Goal: Task Accomplishment & Management: Complete application form

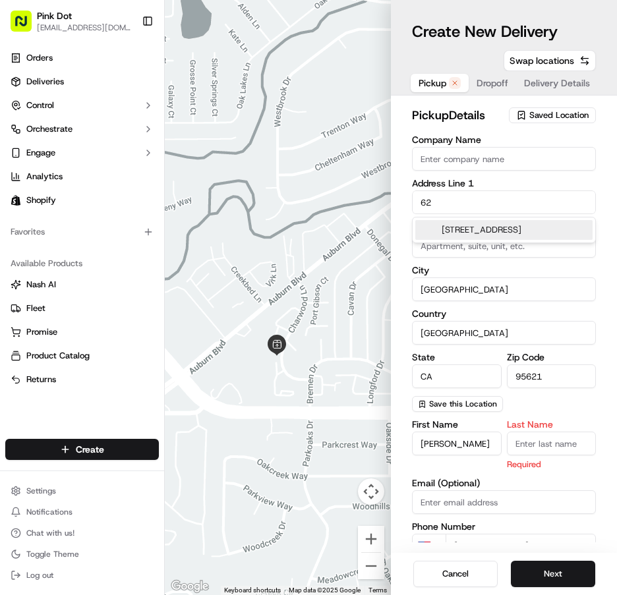
type input "6"
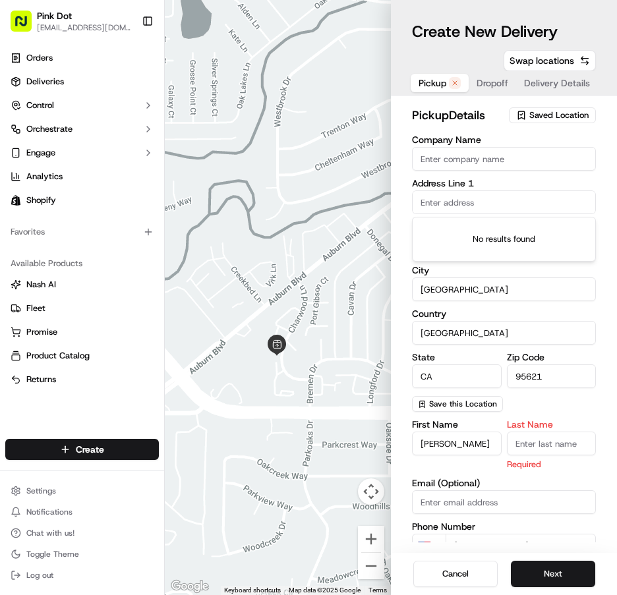
click at [539, 292] on input "[GEOGRAPHIC_DATA]" at bounding box center [504, 290] width 184 height 24
type input "C"
click at [533, 330] on input "[GEOGRAPHIC_DATA]" at bounding box center [504, 333] width 184 height 24
type input "U"
click at [564, 373] on div "Zip Code 95621" at bounding box center [552, 371] width 90 height 36
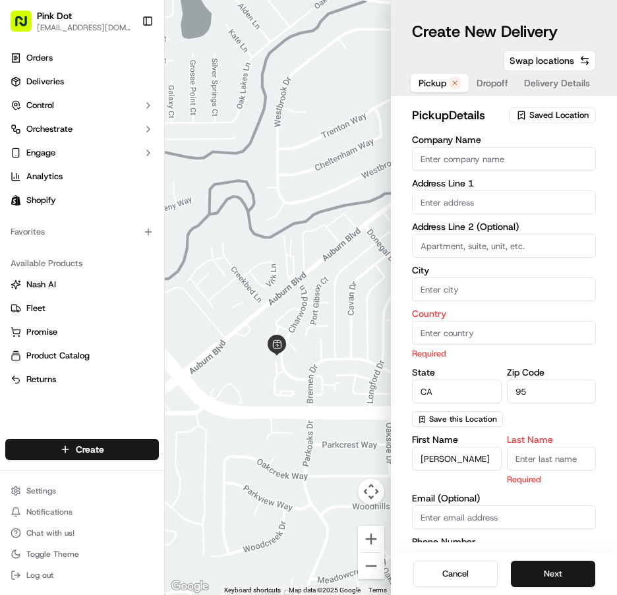
type input "9"
click at [471, 388] on input "CA" at bounding box center [457, 392] width 90 height 24
type input "C"
click at [476, 454] on div "First Name [PERSON_NAME]" at bounding box center [457, 460] width 90 height 51
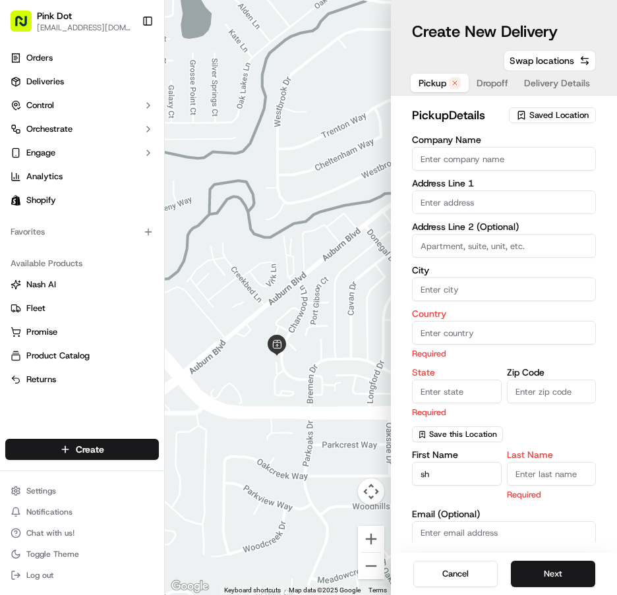
type input "s"
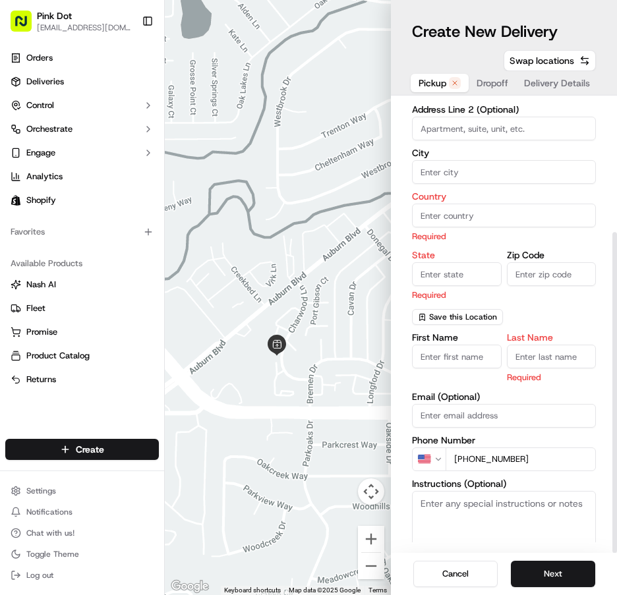
scroll to position [186, 0]
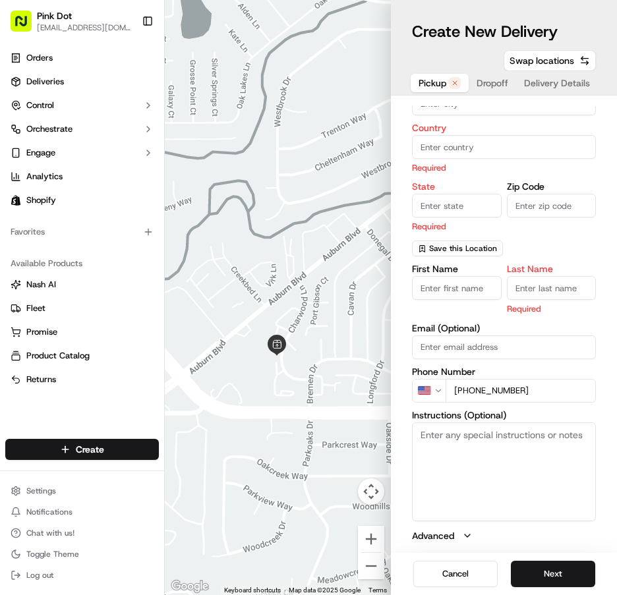
click at [551, 392] on div "First Name Last Name Required Email (Optional) Phone Number US [PHONE_NUMBER] I…" at bounding box center [504, 403] width 184 height 278
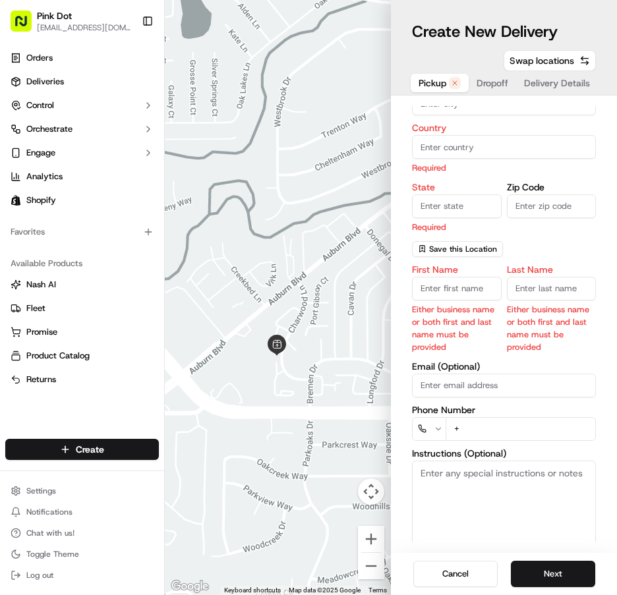
type input "+1"
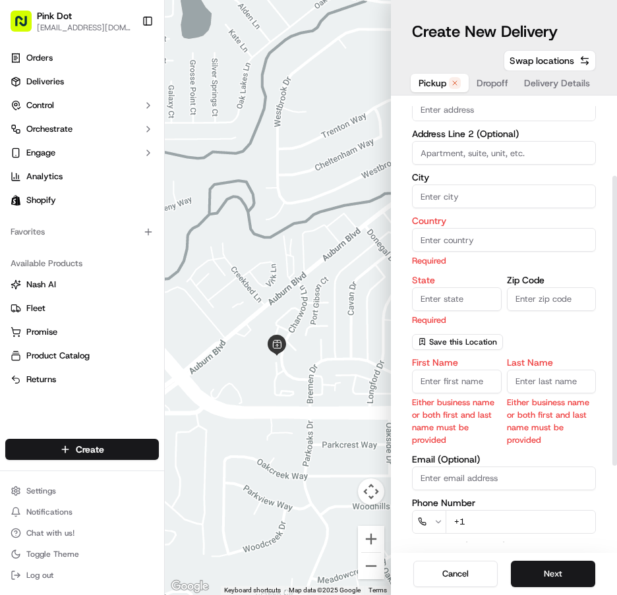
scroll to position [0, 0]
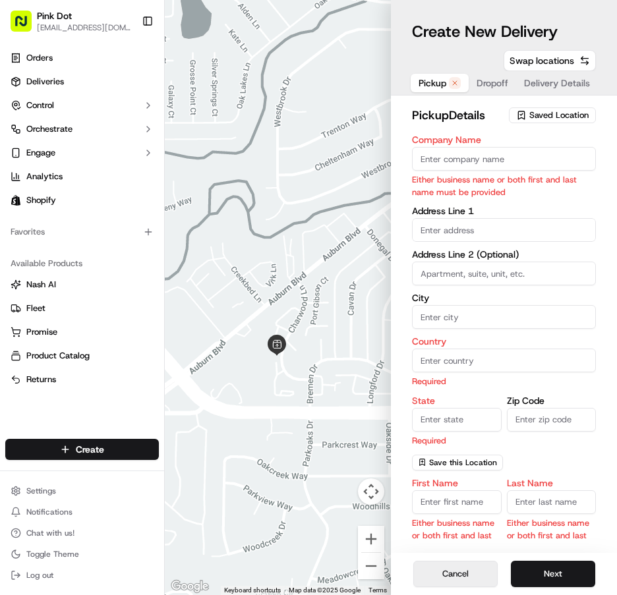
click at [463, 572] on button "Cancel" at bounding box center [455, 574] width 84 height 26
